Goal: Complete application form

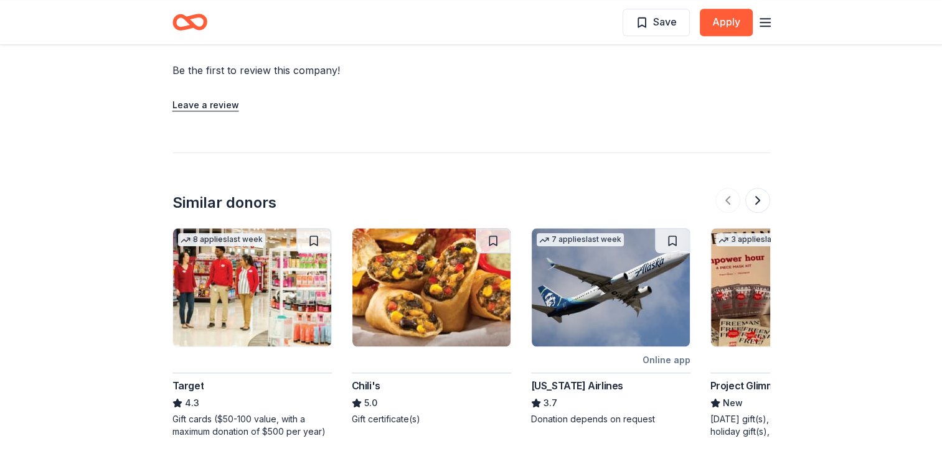
scroll to position [1245, 0]
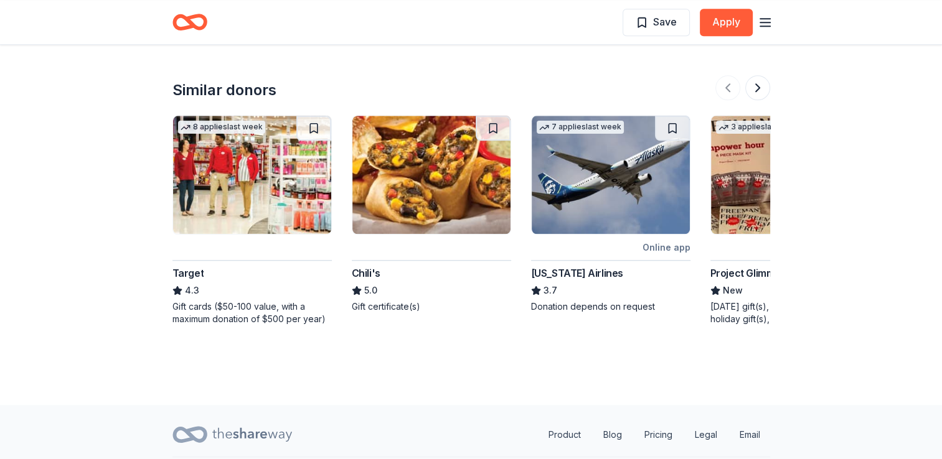
click at [248, 186] on img at bounding box center [252, 175] width 158 height 118
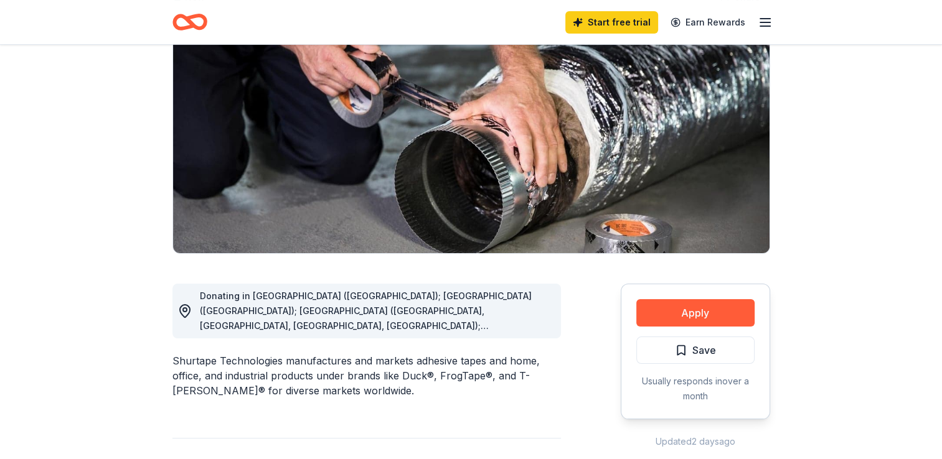
scroll to position [0, 0]
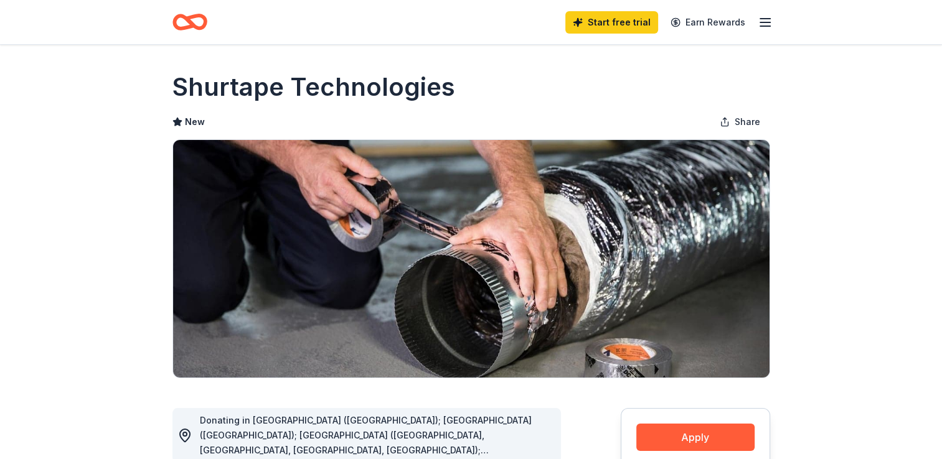
click at [181, 24] on icon "Home" at bounding box center [189, 21] width 35 height 29
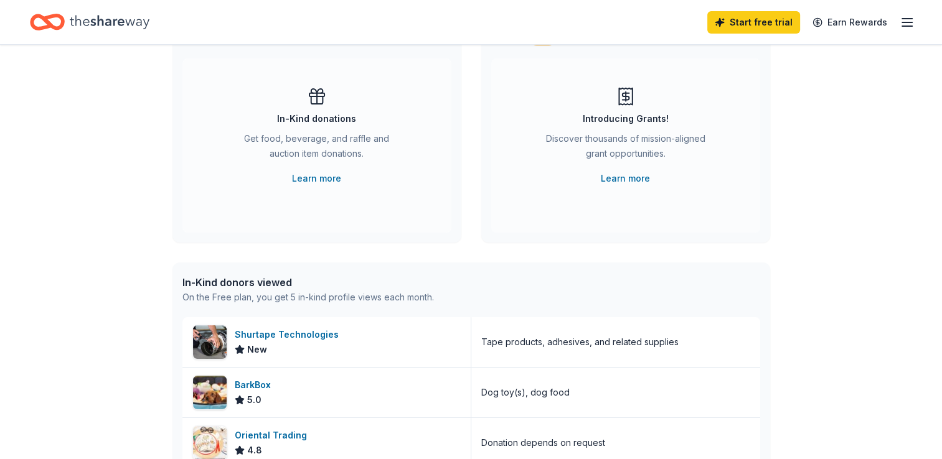
scroll to position [249, 0]
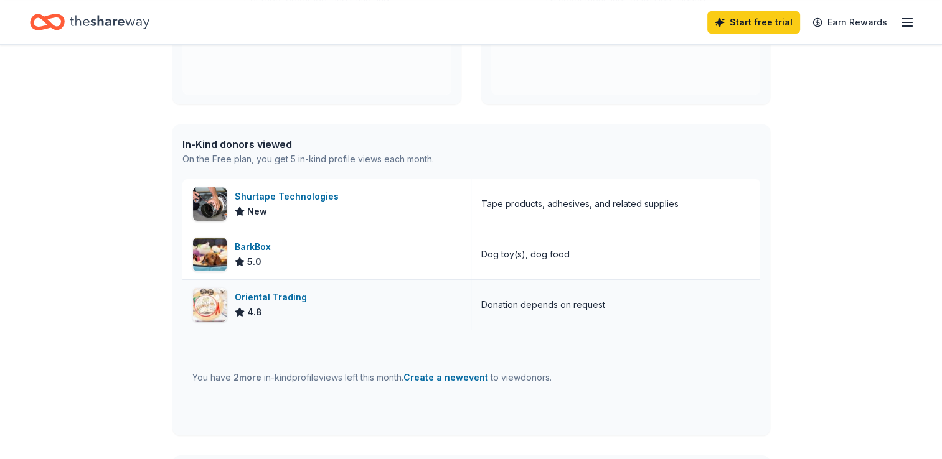
click at [287, 301] on div "Oriental Trading" at bounding box center [273, 297] width 77 height 15
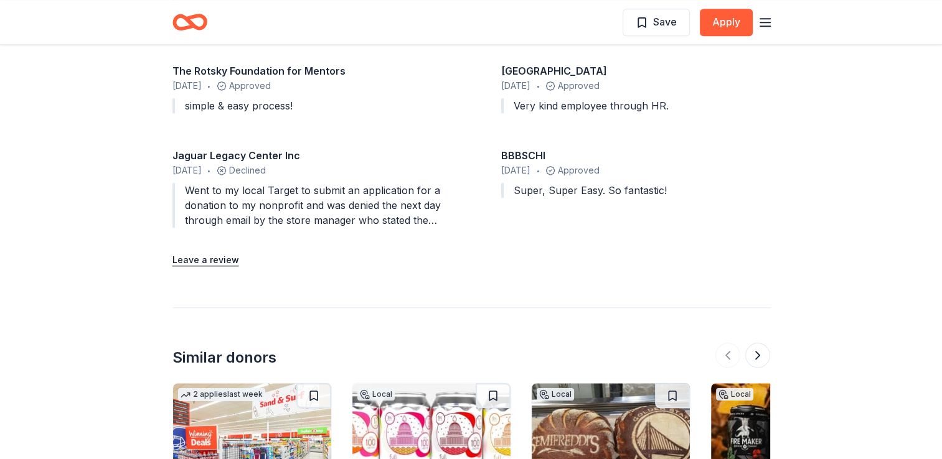
scroll to position [1183, 0]
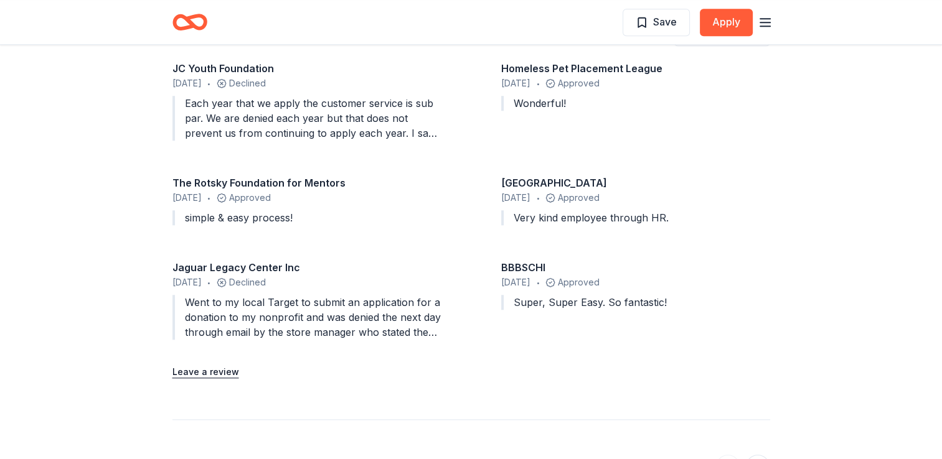
click at [288, 308] on div "Went to my local Target to submit an application for a donation to my nonprofit…" at bounding box center [306, 317] width 269 height 45
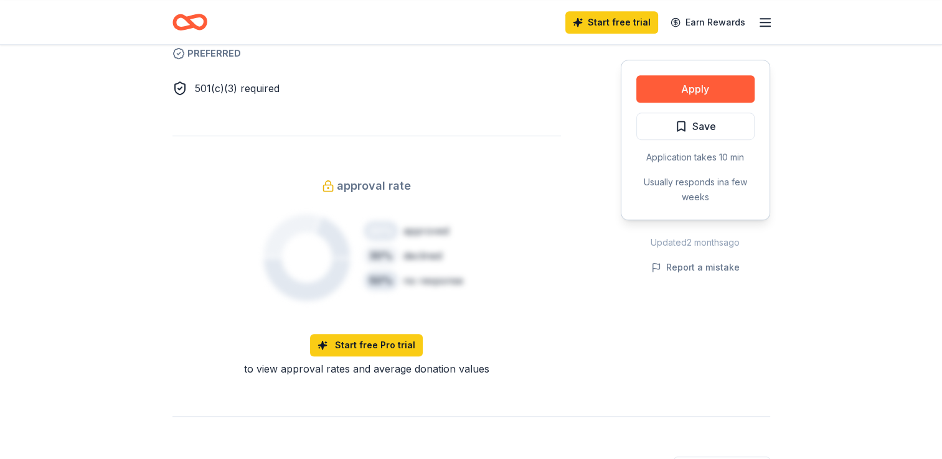
scroll to position [1121, 0]
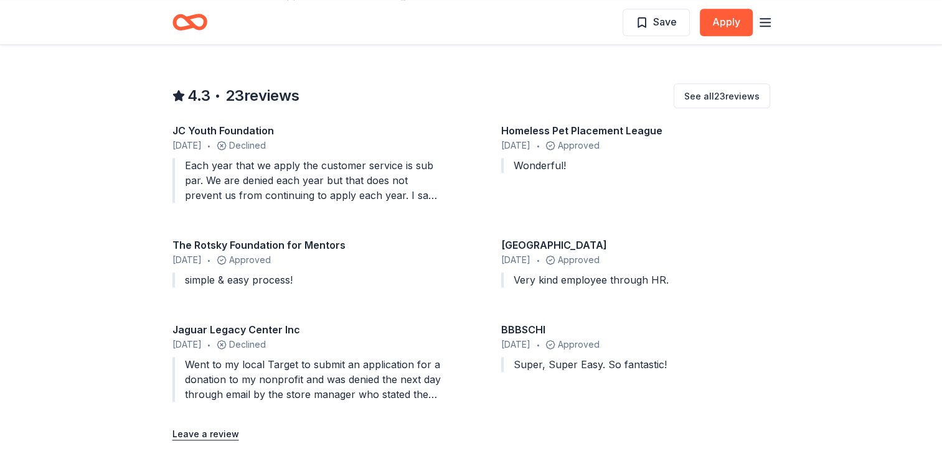
click at [249, 322] on div "Jaguar Legacy Center Inc" at bounding box center [306, 329] width 269 height 15
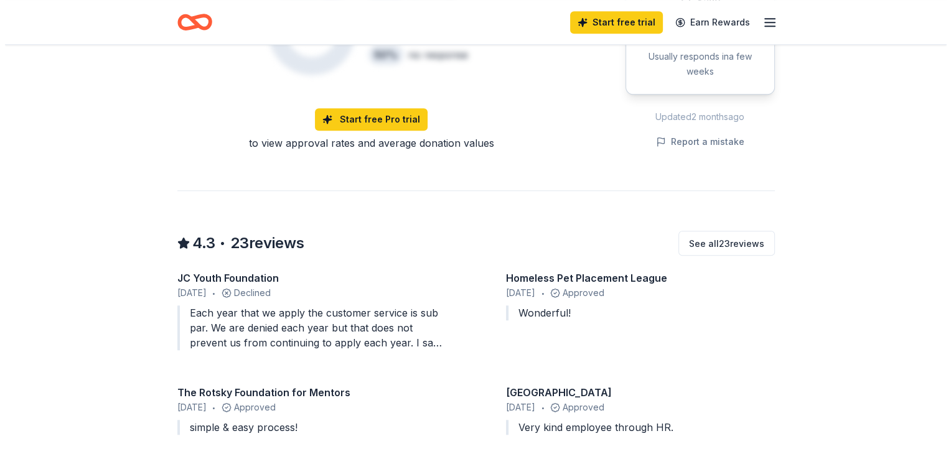
scroll to position [872, 0]
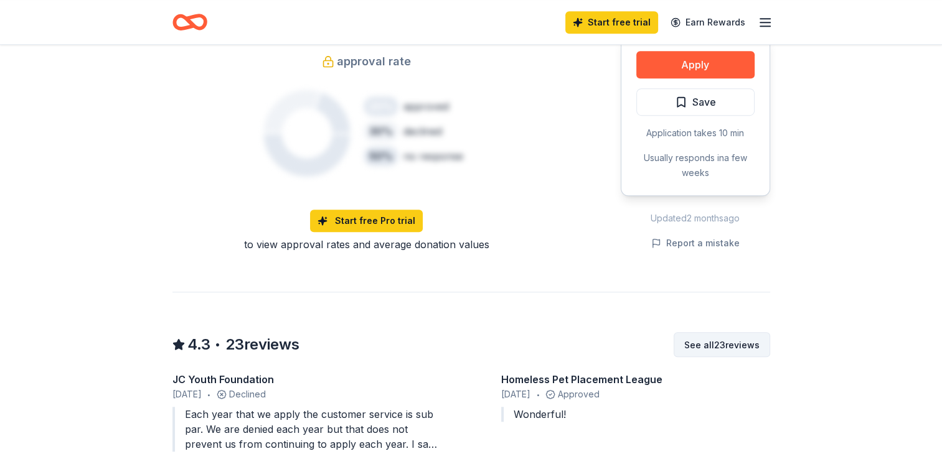
click at [712, 332] on button "See all 23 reviews" at bounding box center [722, 344] width 97 height 25
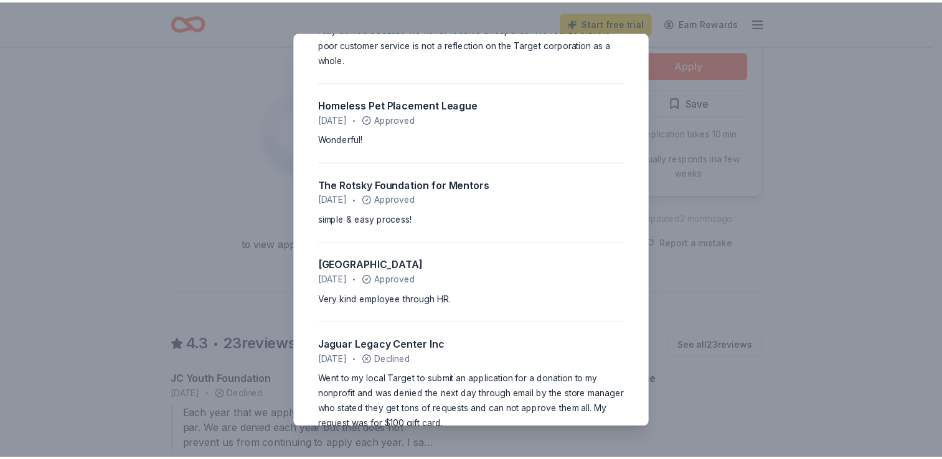
scroll to position [0, 0]
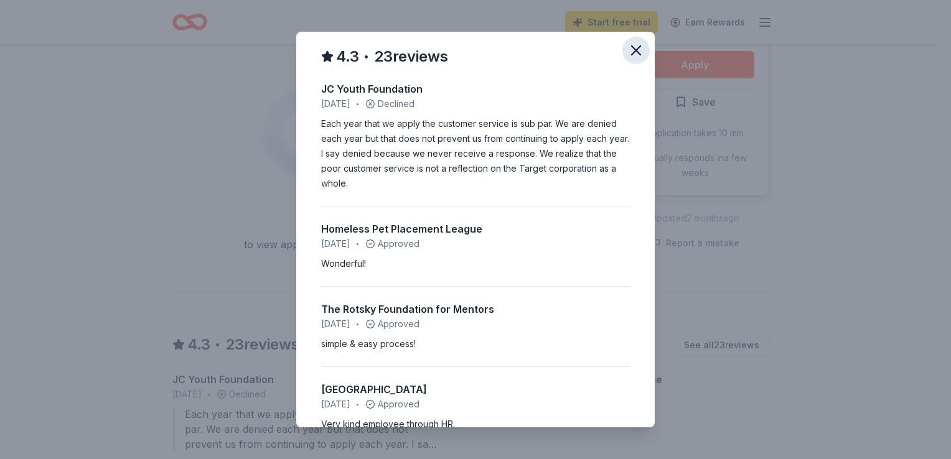
click at [628, 47] on icon "button" at bounding box center [636, 50] width 17 height 17
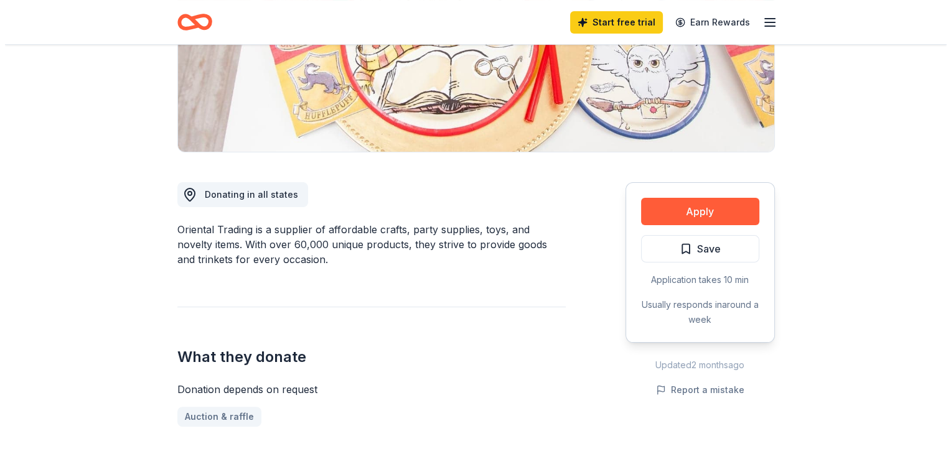
scroll to position [249, 0]
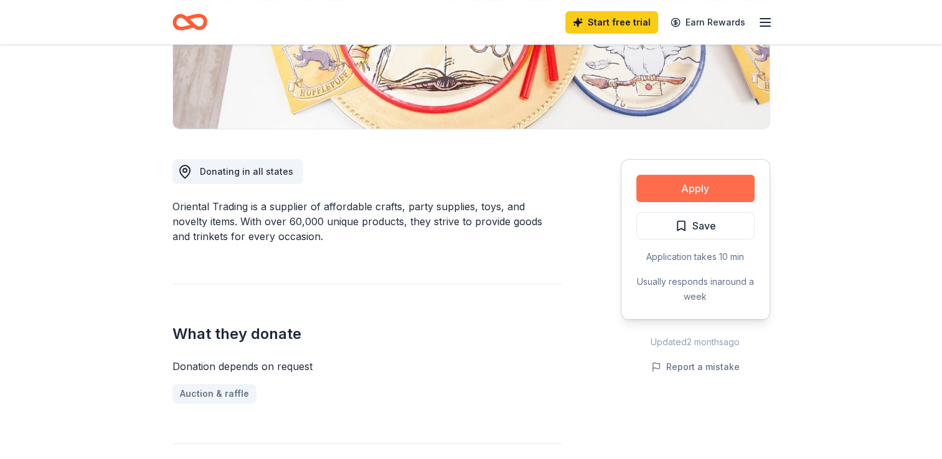
click at [700, 191] on button "Apply" at bounding box center [695, 188] width 118 height 27
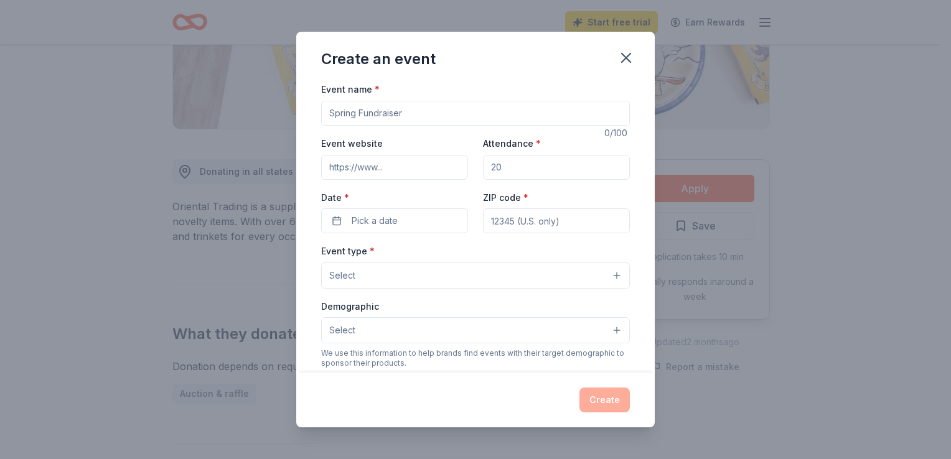
drag, startPoint x: 424, startPoint y: 118, endPoint x: 336, endPoint y: 117, distance: 87.8
click at [336, 117] on input "Event name *" at bounding box center [475, 113] width 309 height 25
type input "Hope for the Holidays"
drag, startPoint x: 520, startPoint y: 169, endPoint x: 491, endPoint y: 170, distance: 29.9
click at [490, 169] on input "Attendance *" at bounding box center [556, 167] width 147 height 25
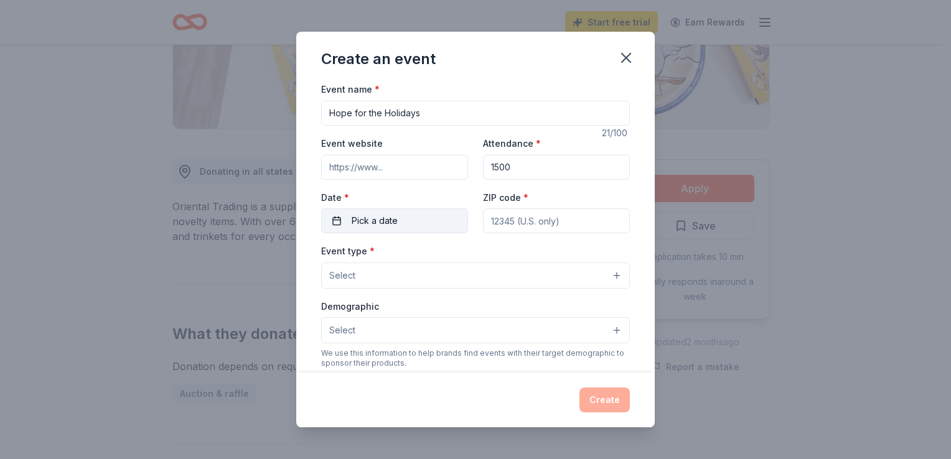
type input "1500"
click at [396, 224] on button "Pick a date" at bounding box center [394, 221] width 147 height 25
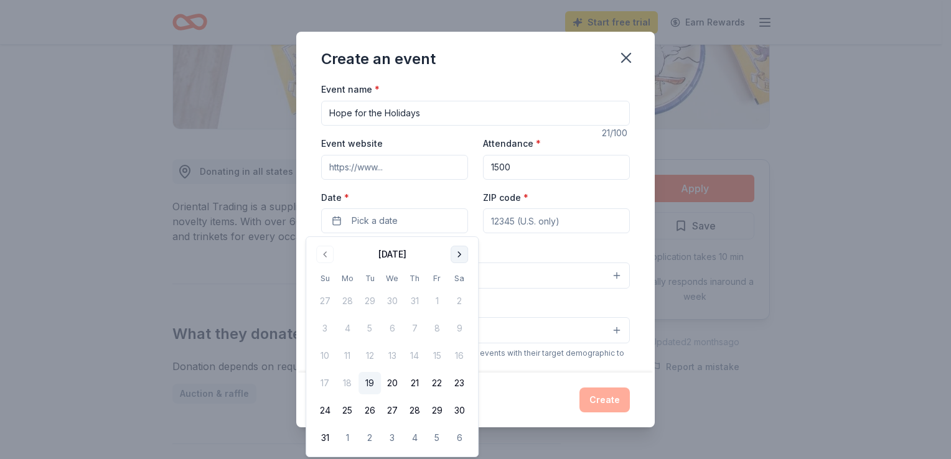
click at [458, 255] on button "Go to next month" at bounding box center [459, 254] width 17 height 17
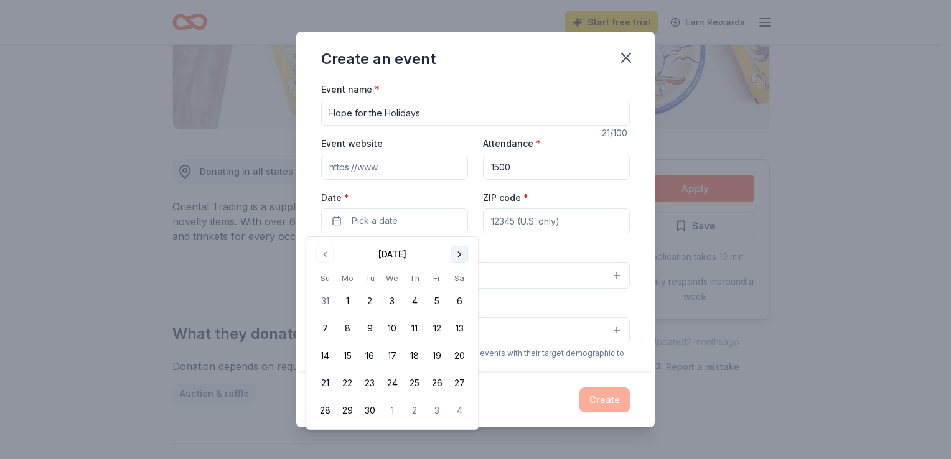
click at [458, 255] on button "Go to next month" at bounding box center [459, 254] width 17 height 17
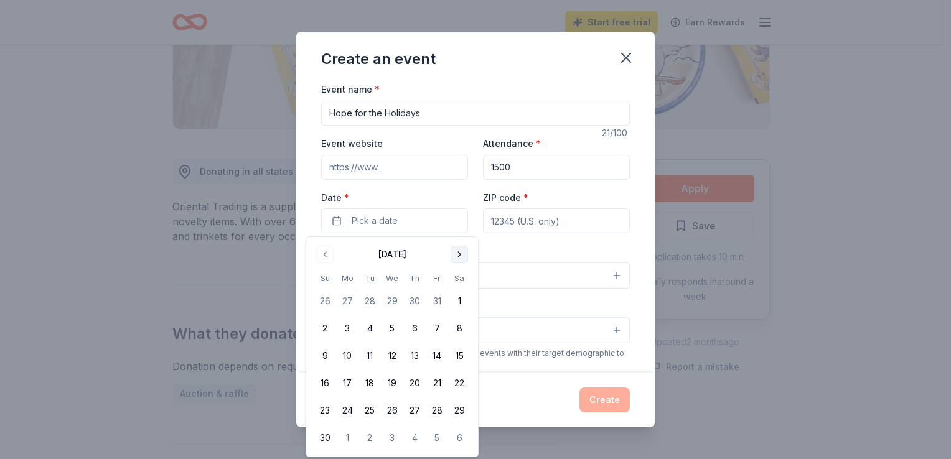
click at [462, 254] on button "Go to next month" at bounding box center [459, 254] width 17 height 17
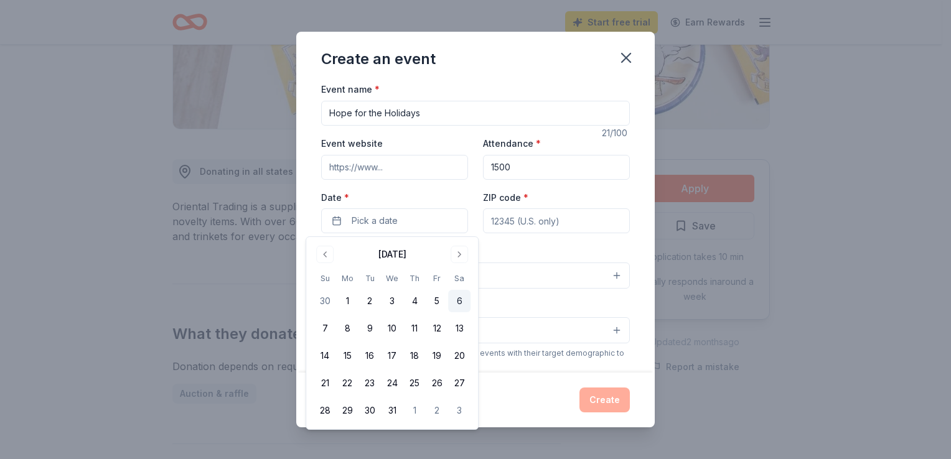
click at [455, 308] on button "6" at bounding box center [459, 301] width 22 height 22
click at [514, 226] on input "ZIP code *" at bounding box center [556, 221] width 147 height 25
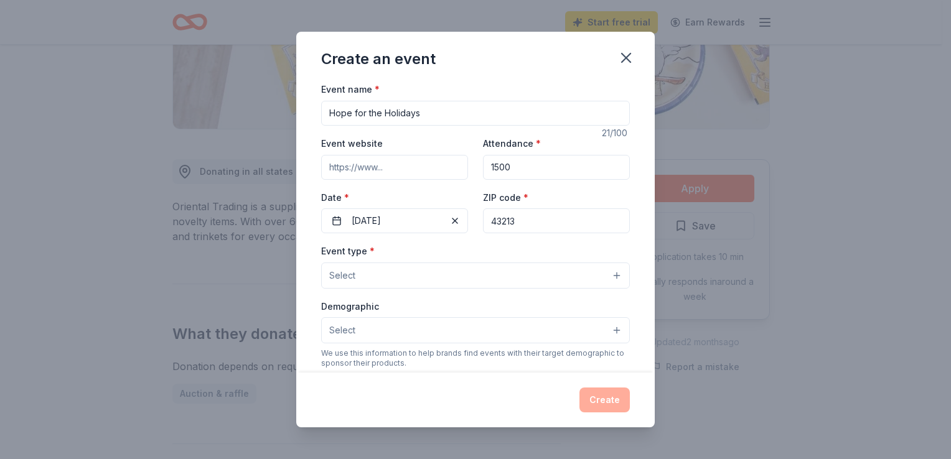
type input "43213"
click at [376, 289] on div "Event type * Select Demographic Select We use this information to help brands f…" at bounding box center [475, 374] width 309 height 262
click at [378, 281] on button "Select" at bounding box center [475, 276] width 309 height 26
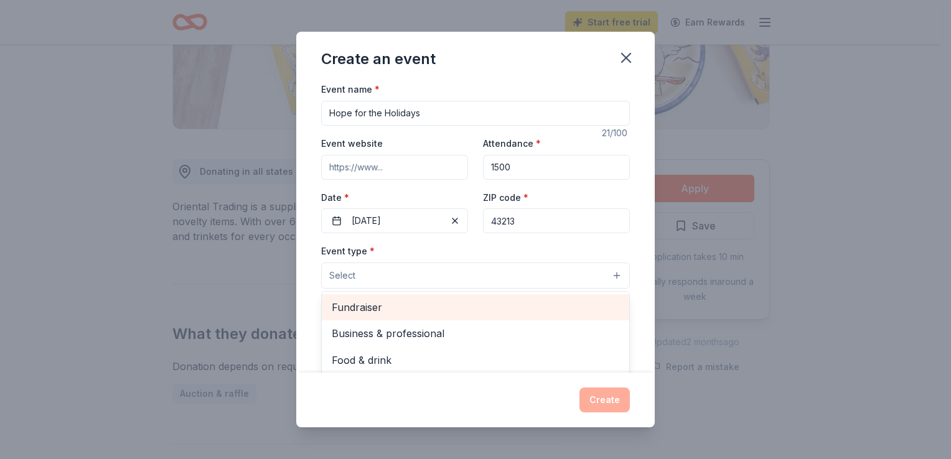
click at [374, 312] on span "Fundraiser" at bounding box center [476, 307] width 288 height 16
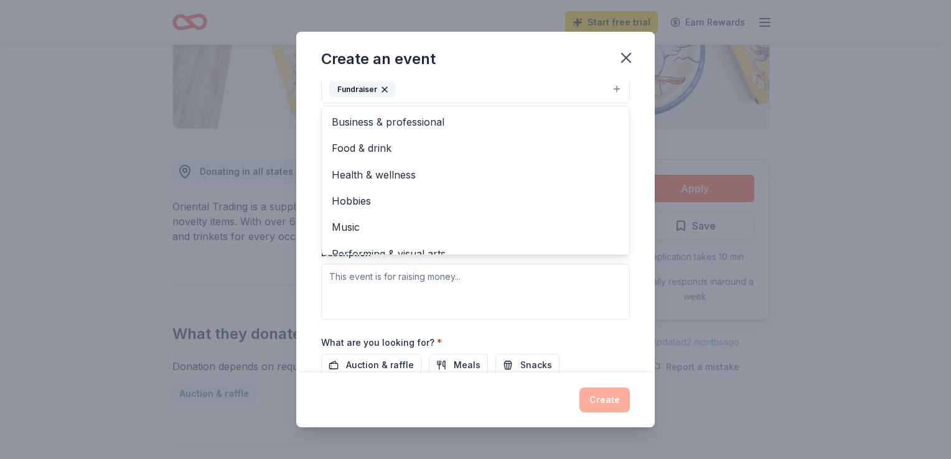
click at [608, 283] on div "Event type * Fundraiser Business & professional Food & drink Health & wellness …" at bounding box center [475, 188] width 309 height 263
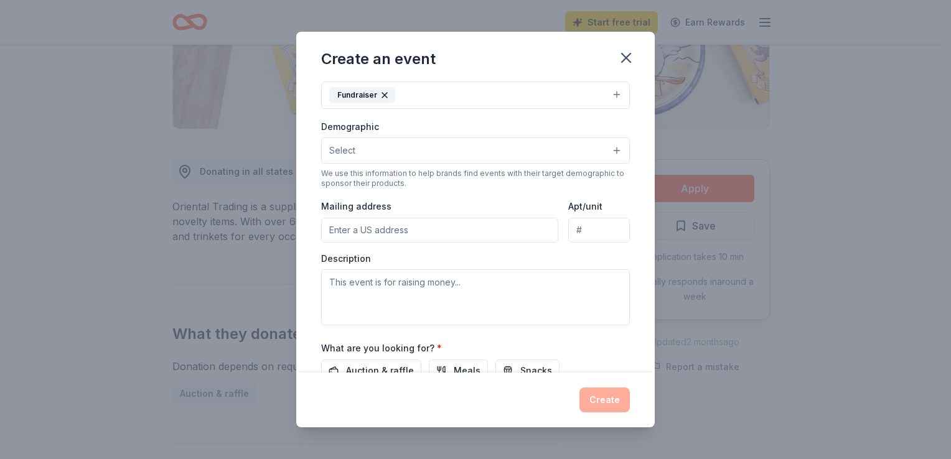
click at [338, 225] on input "Mailing address" at bounding box center [439, 230] width 237 height 25
paste input "[STREET_ADDRESS]"
type input "[STREET_ADDRESS]"
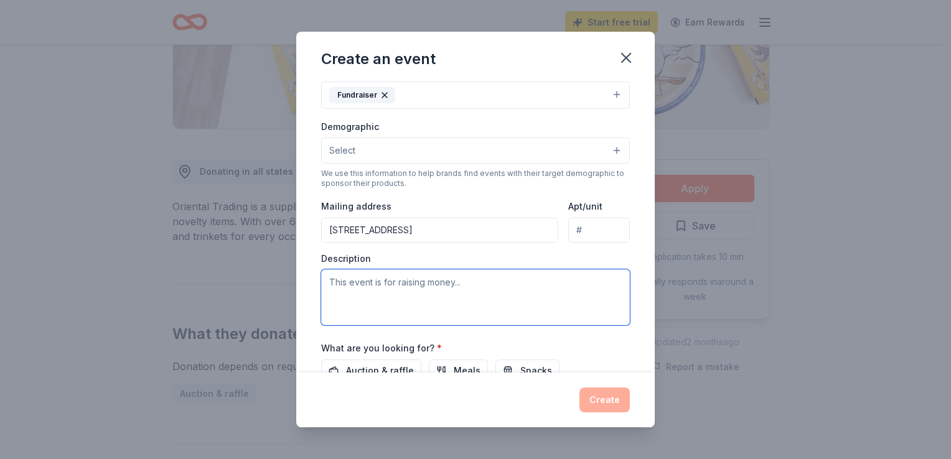
click at [379, 294] on textarea at bounding box center [475, 298] width 309 height 56
type textarea "W"
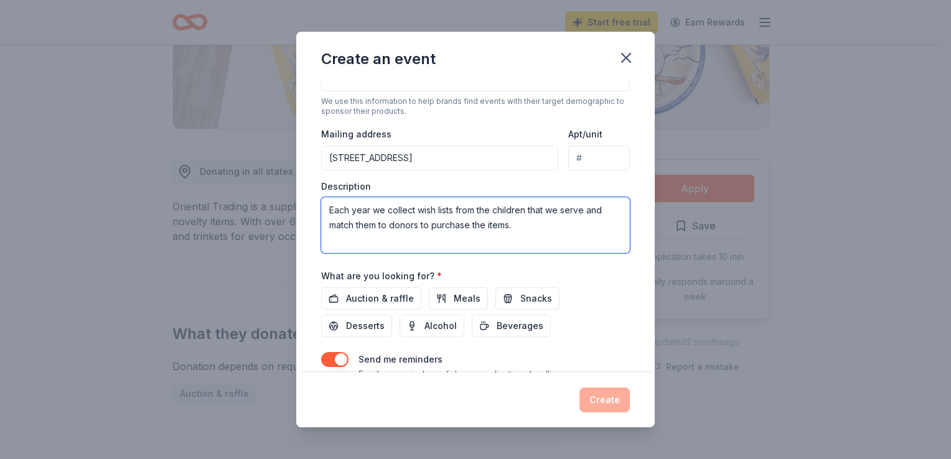
scroll to position [304, 0]
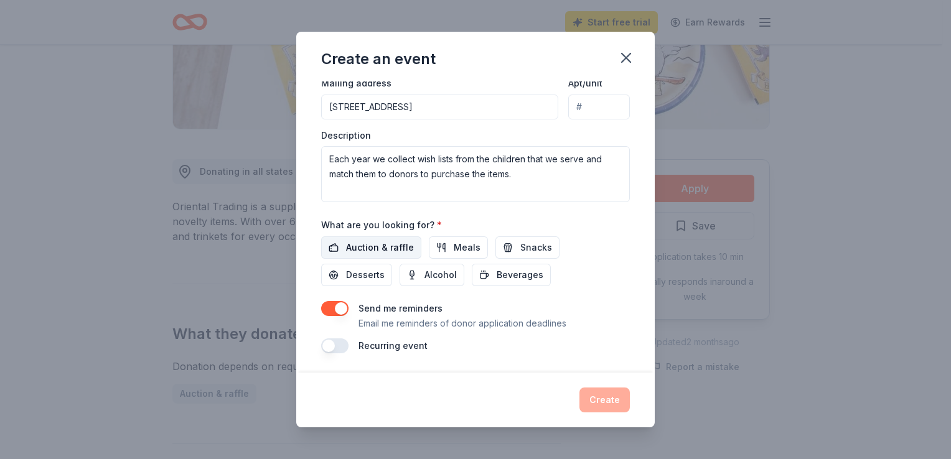
click at [375, 245] on span "Auction & raffle" at bounding box center [380, 247] width 68 height 15
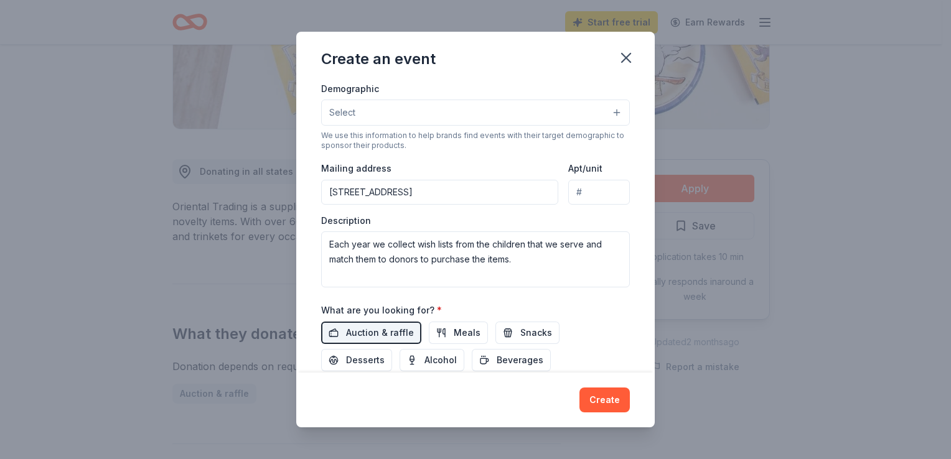
scroll to position [249, 0]
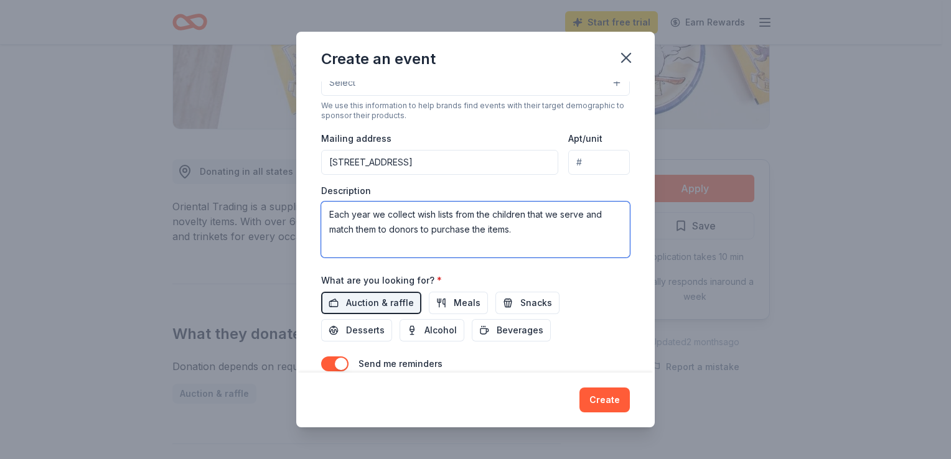
drag, startPoint x: 515, startPoint y: 233, endPoint x: 319, endPoint y: 210, distance: 196.8
click at [319, 210] on div "Event name * Hope for the Holidays 21 /100 Event website Attendance * 1500 Date…" at bounding box center [475, 227] width 359 height 291
paste textarea "Our Hope for the Holidays program matches donors with youth receiving support f…"
type textarea "Our Hope for the Holidays program matches donors with youth receiving support f…"
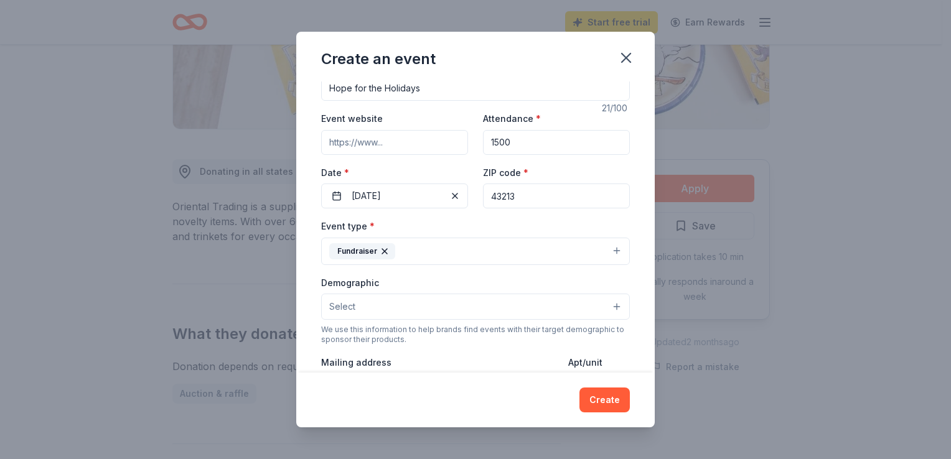
scroll to position [0, 0]
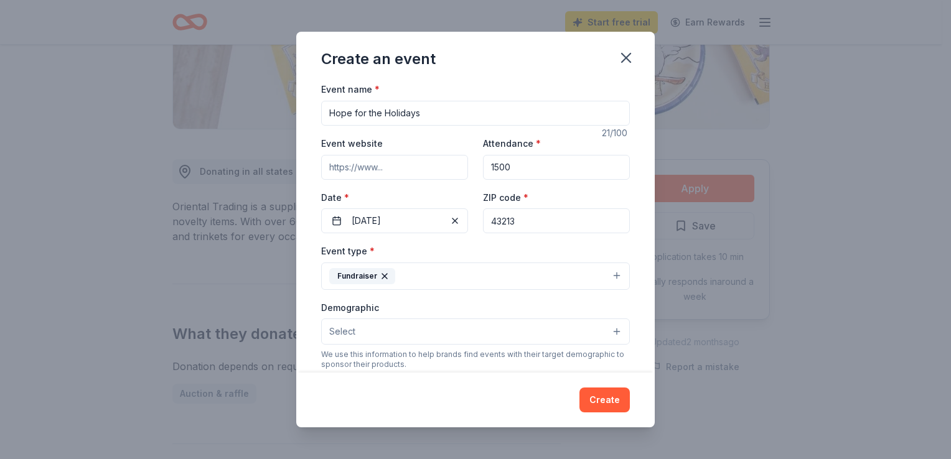
click at [329, 169] on input "Event website" at bounding box center [394, 167] width 147 height 25
paste input "[URL][DOMAIN_NAME]"
type input "[URL][DOMAIN_NAME]"
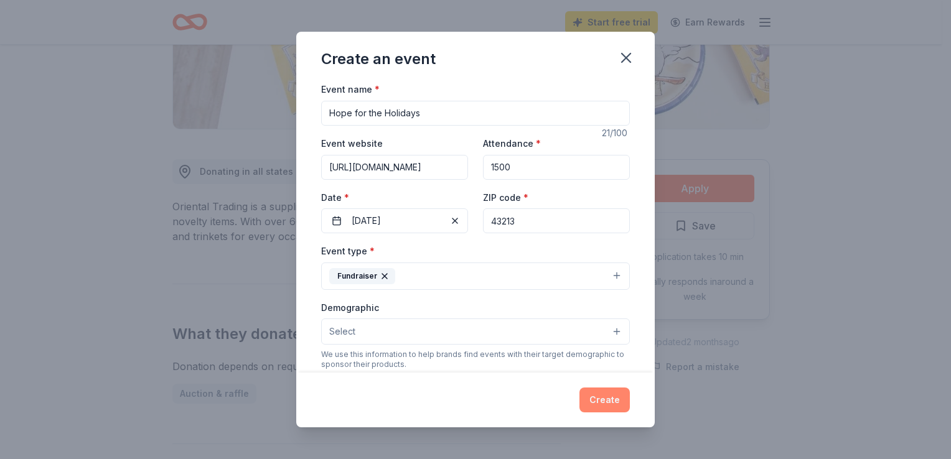
click at [597, 392] on button "Create" at bounding box center [605, 400] width 50 height 25
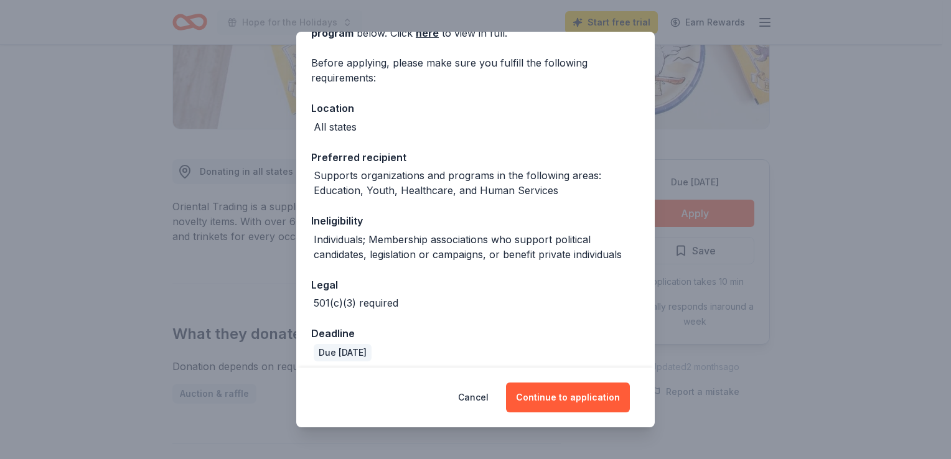
scroll to position [90, 0]
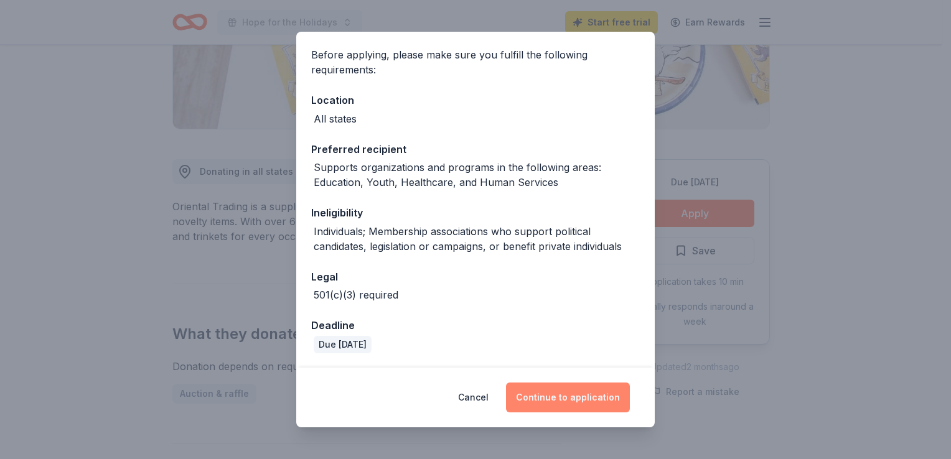
click at [570, 395] on button "Continue to application" at bounding box center [568, 398] width 124 height 30
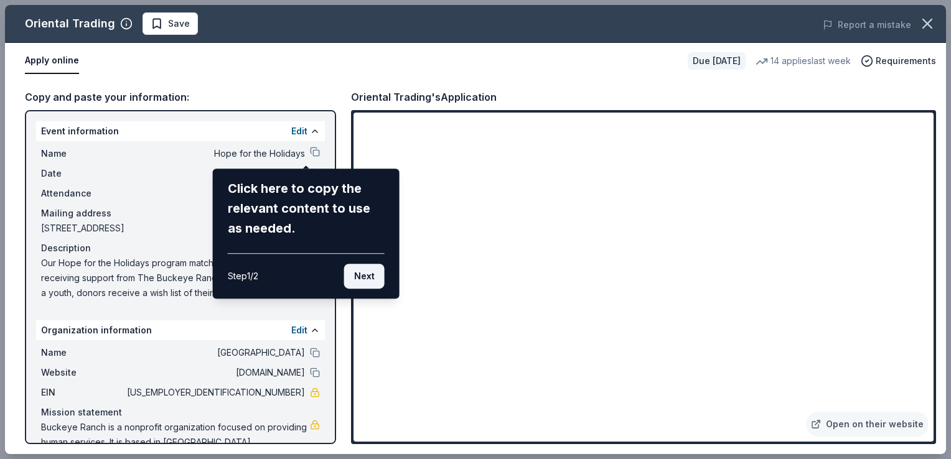
click at [357, 276] on button "Next" at bounding box center [364, 276] width 40 height 25
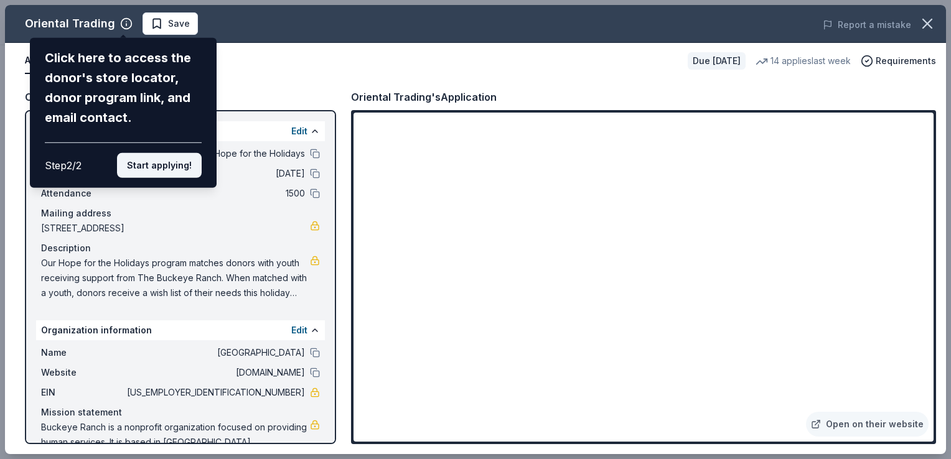
click at [192, 168] on button "Start applying!" at bounding box center [159, 165] width 85 height 25
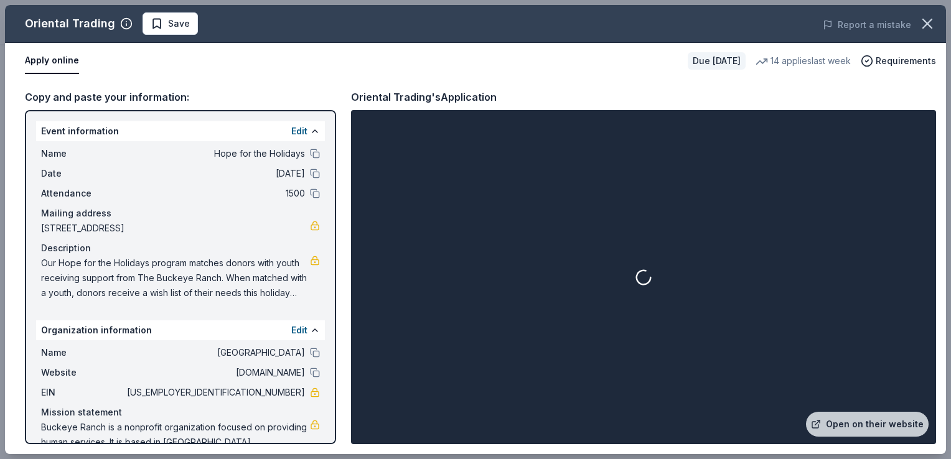
click at [307, 153] on div "Oriental Trading Save Report a mistake Apply online Due [DATE] 14 applies last …" at bounding box center [475, 230] width 941 height 450
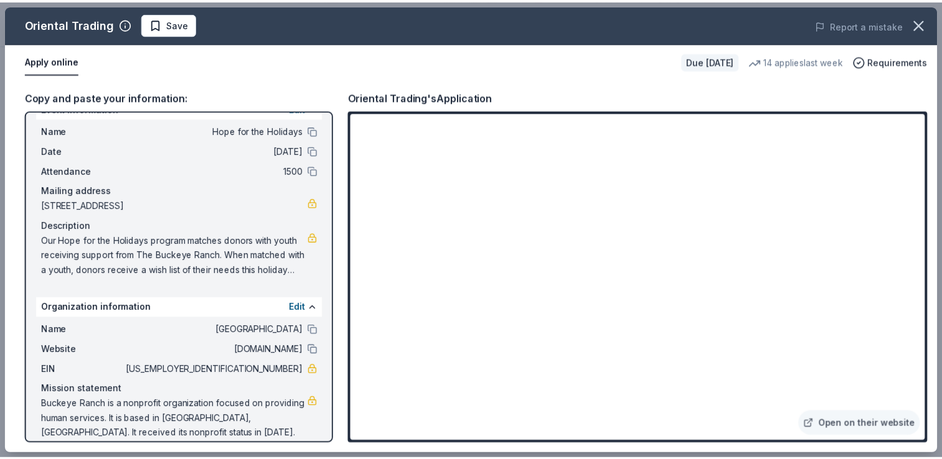
scroll to position [35, 0]
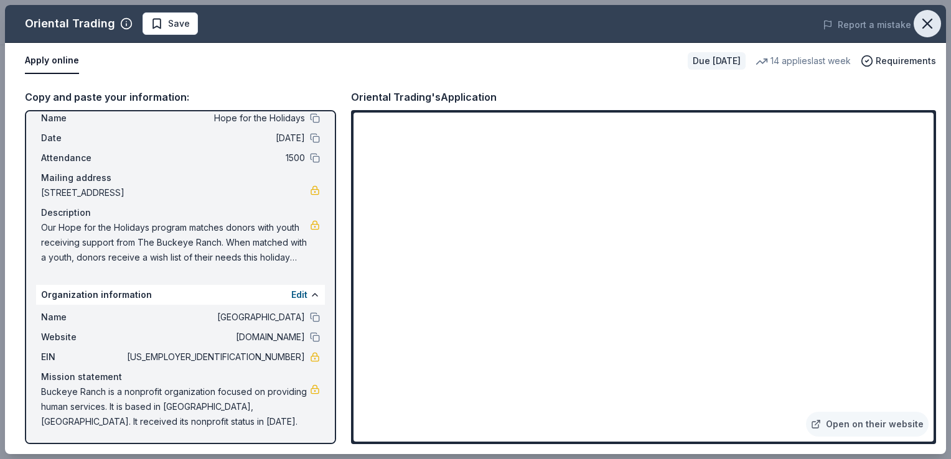
click at [924, 26] on icon "button" at bounding box center [927, 23] width 17 height 17
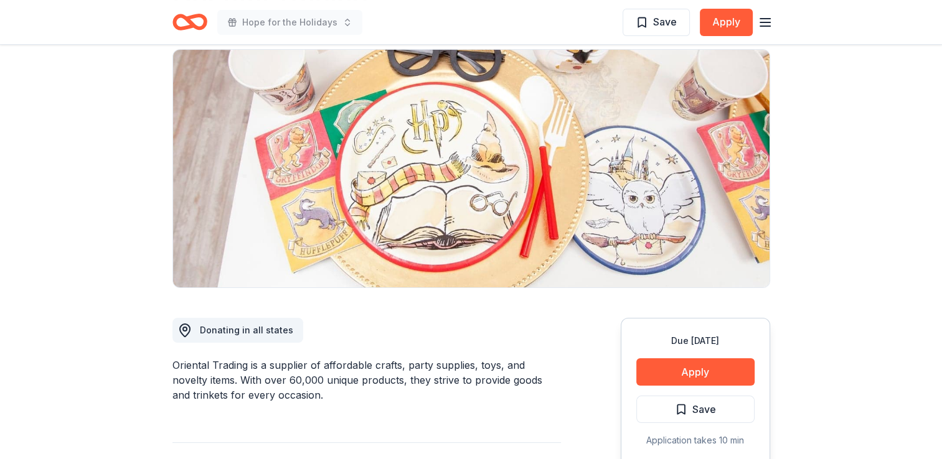
scroll to position [0, 0]
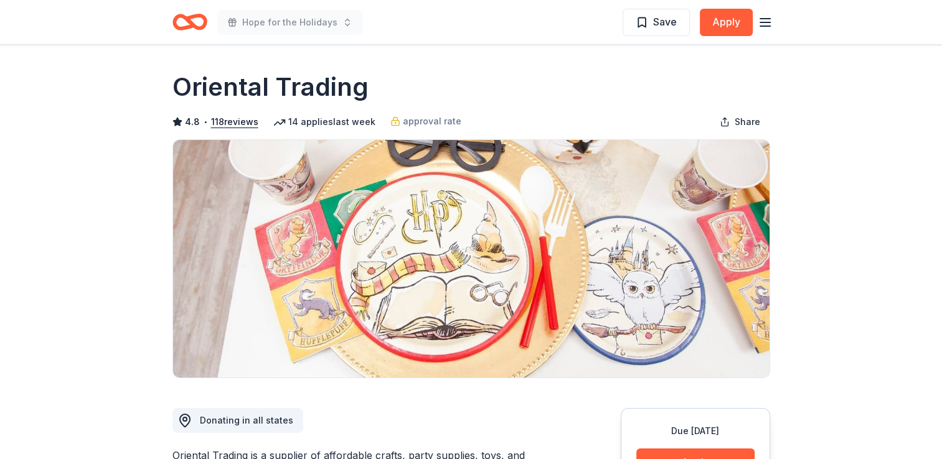
click at [768, 22] on line "button" at bounding box center [765, 22] width 10 height 0
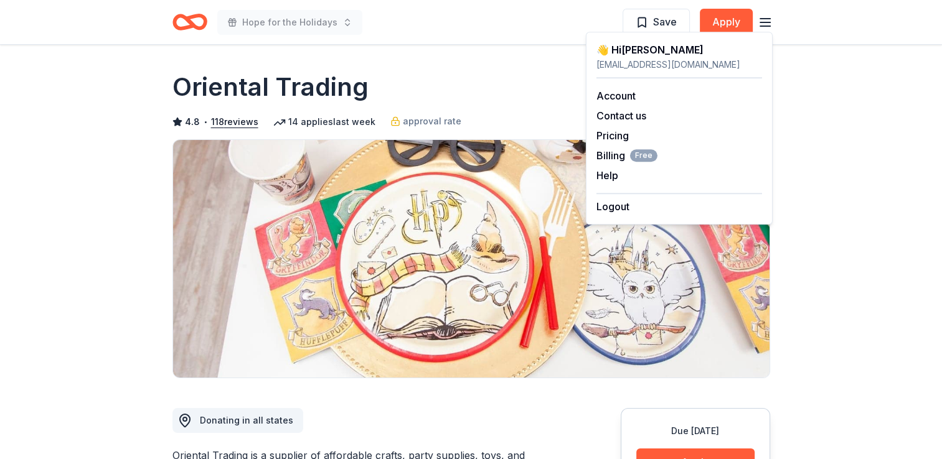
click at [767, 22] on line "button" at bounding box center [765, 22] width 10 height 0
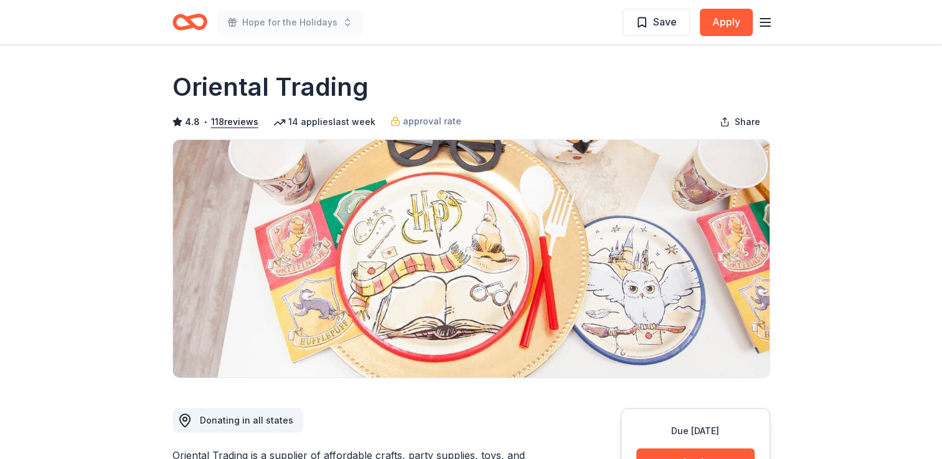
click at [201, 21] on icon "Home" at bounding box center [189, 21] width 35 height 29
